Goal: Navigation & Orientation: Find specific page/section

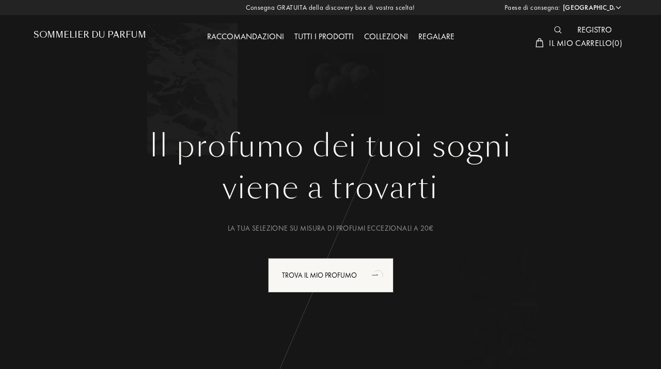
select select "IT"
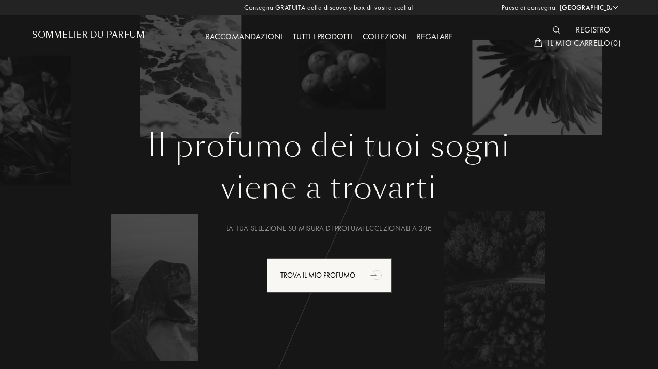
click at [314, 36] on div "Tutti i prodotti" at bounding box center [323, 36] width 70 height 13
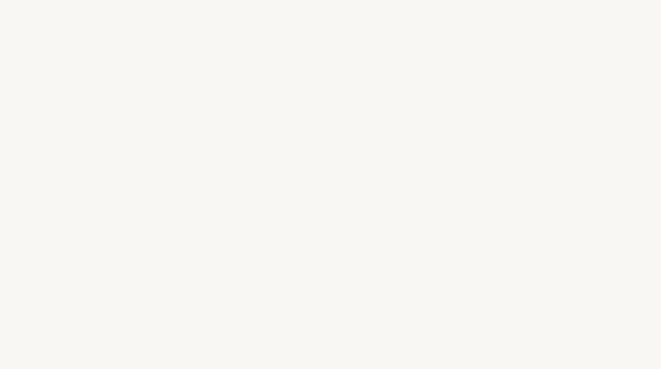
select select "IT"
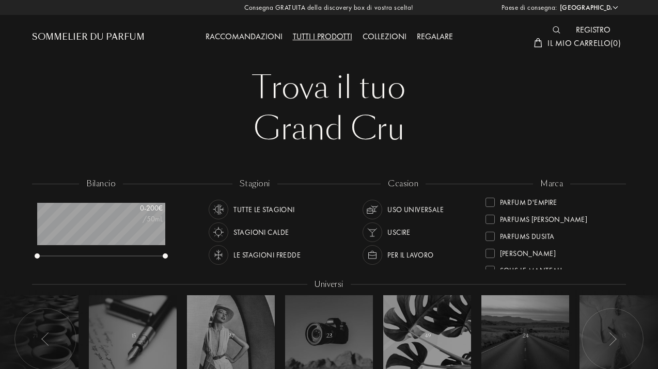
scroll to position [321, 0]
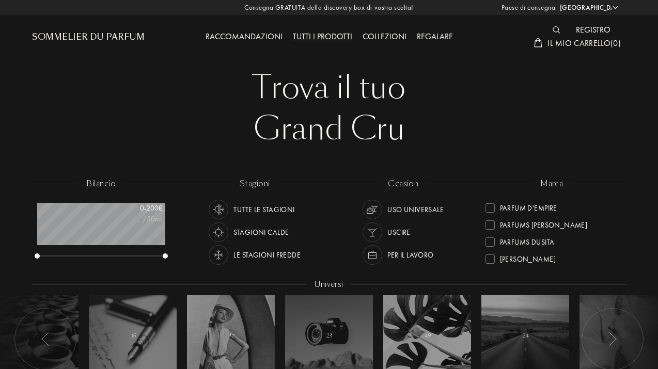
click at [538, 243] on div "Parfums Dusita" at bounding box center [527, 240] width 55 height 14
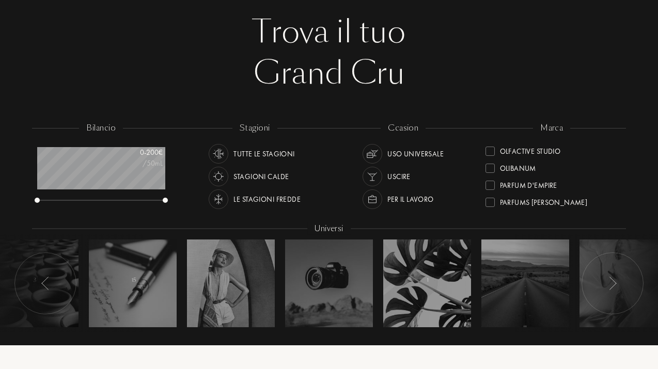
scroll to position [310, 0]
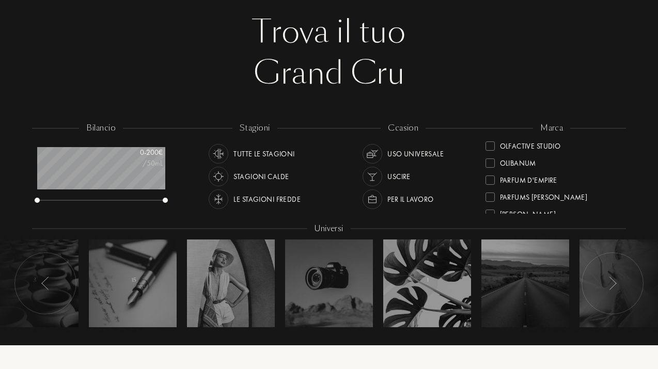
click at [491, 177] on div at bounding box center [489, 180] width 9 height 9
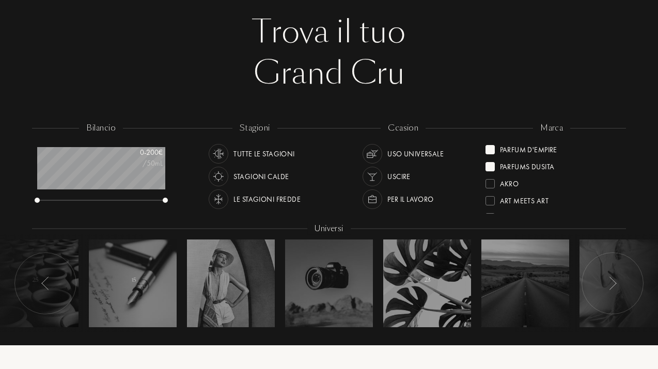
click at [492, 166] on div at bounding box center [489, 166] width 9 height 9
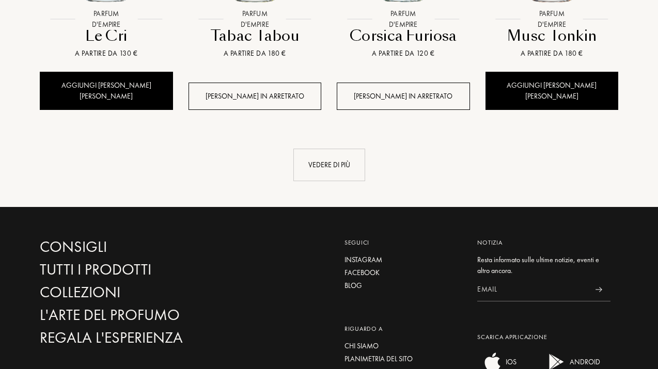
scroll to position [1159, 0]
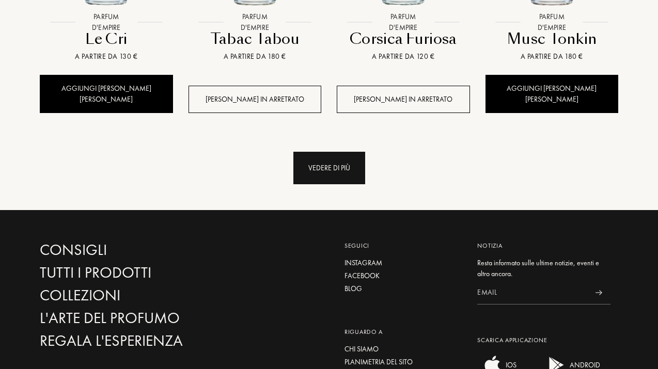
click at [320, 152] on div "Vedere di più" at bounding box center [329, 168] width 72 height 33
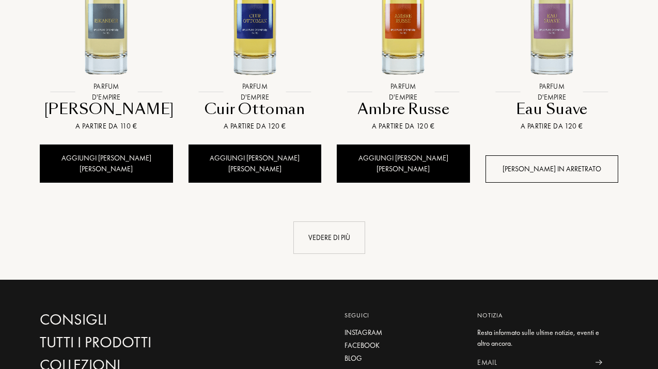
scroll to position [1934, 0]
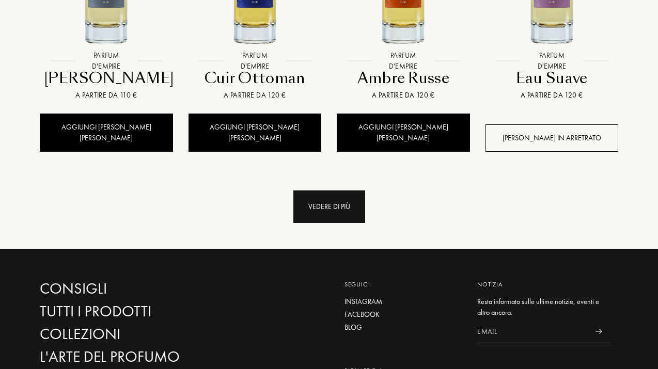
click at [339, 191] on div "Vedere di più" at bounding box center [329, 207] width 72 height 33
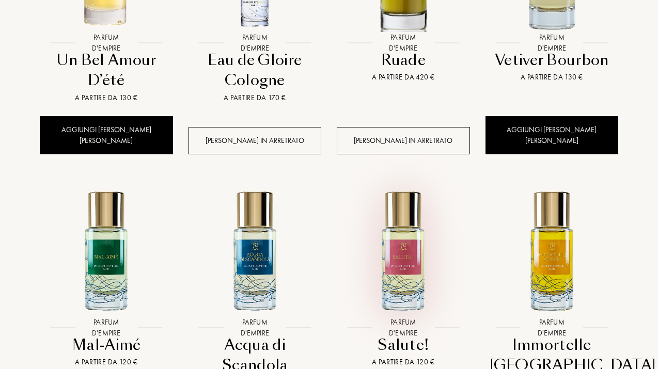
scroll to position [0, 0]
